Goal: Information Seeking & Learning: Compare options

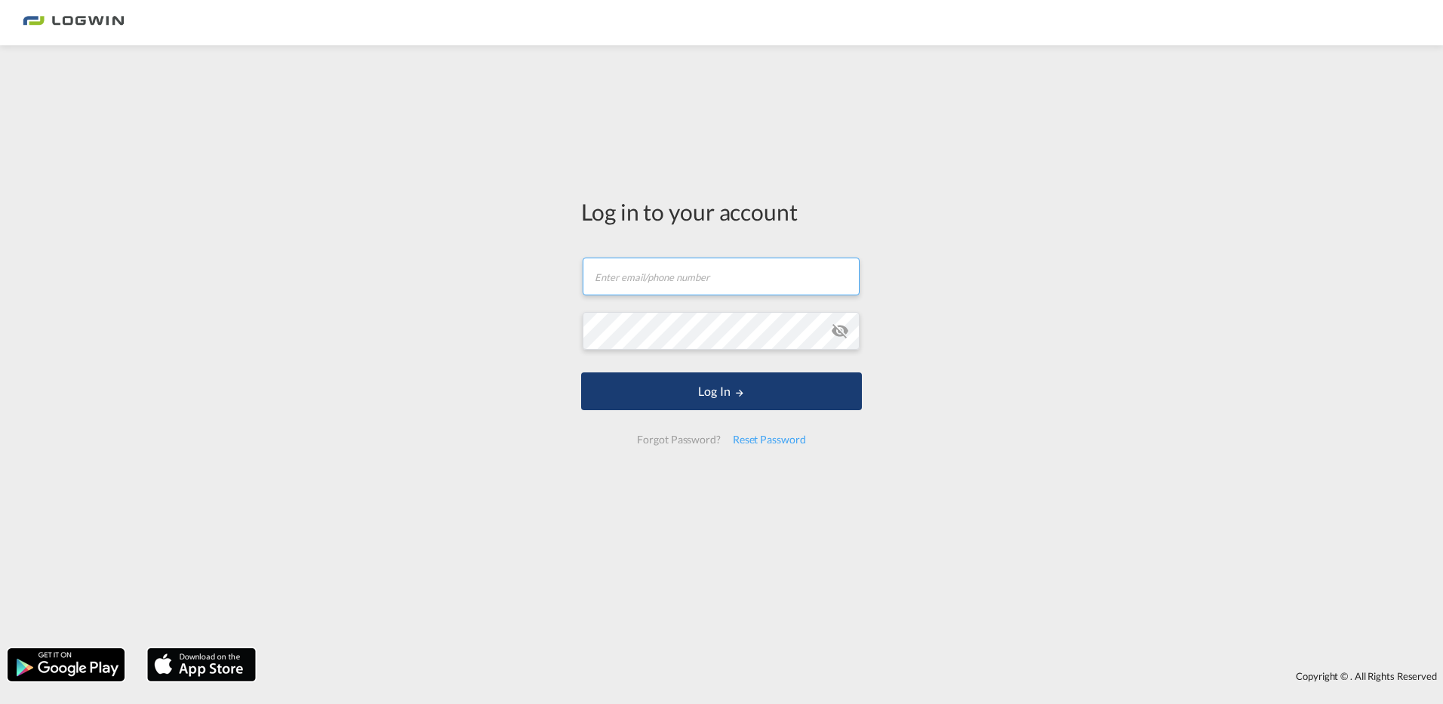
type input "[EMAIL_ADDRESS][PERSON_NAME][DOMAIN_NAME]"
click at [701, 392] on button "Log In" at bounding box center [721, 391] width 281 height 38
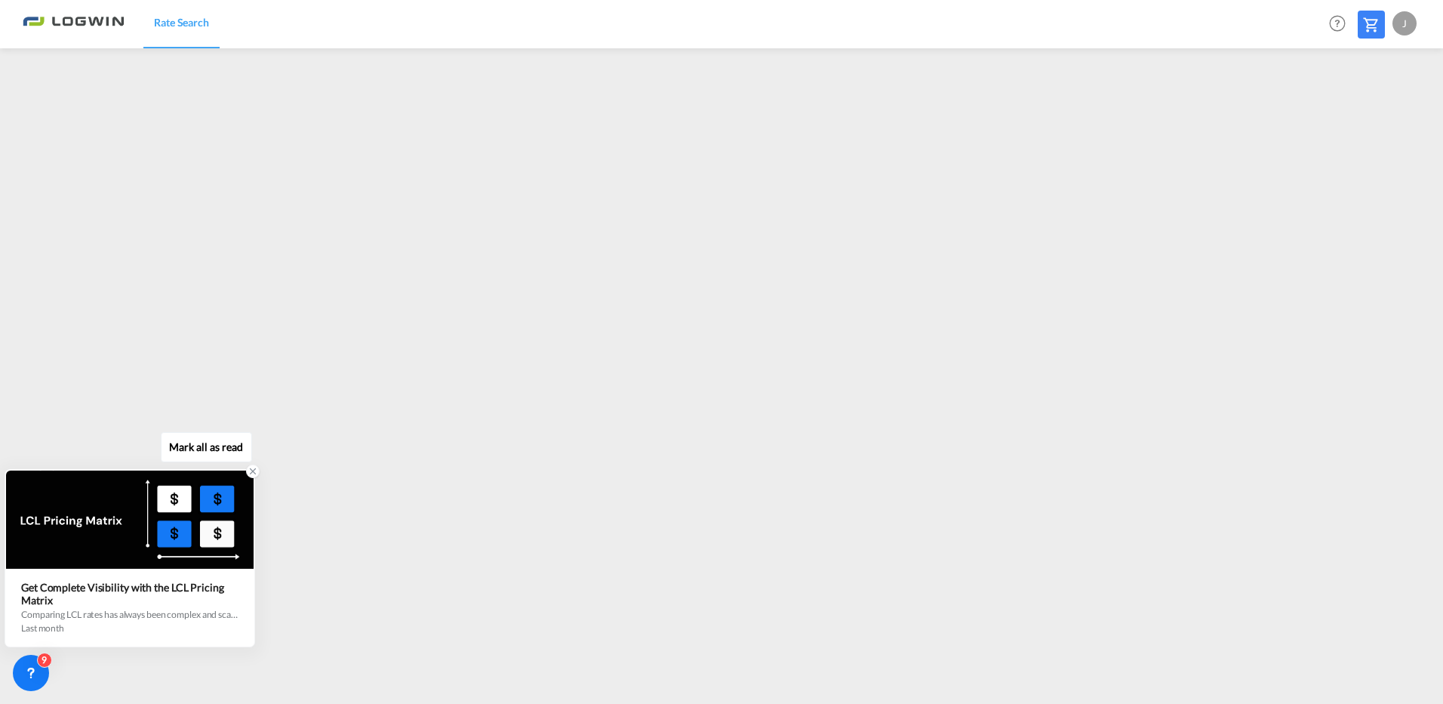
click at [251, 471] on icon at bounding box center [253, 471] width 11 height 11
